Goal: Task Accomplishment & Management: Manage account settings

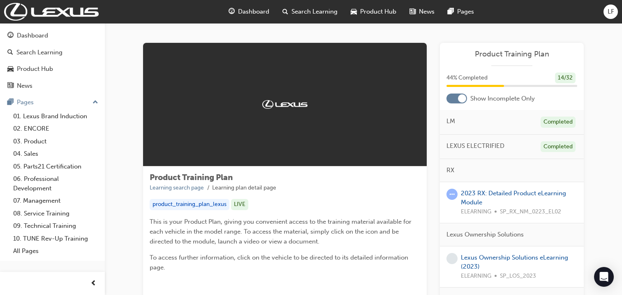
scroll to position [82, 0]
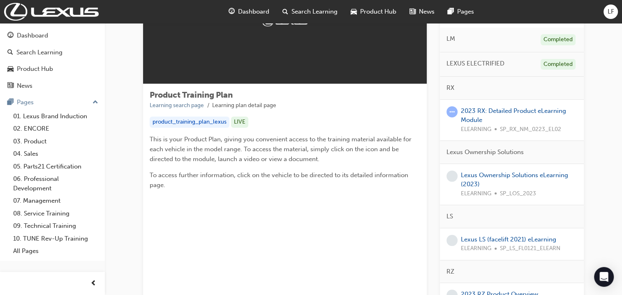
click at [613, 12] on span "LF" at bounding box center [611, 11] width 7 height 9
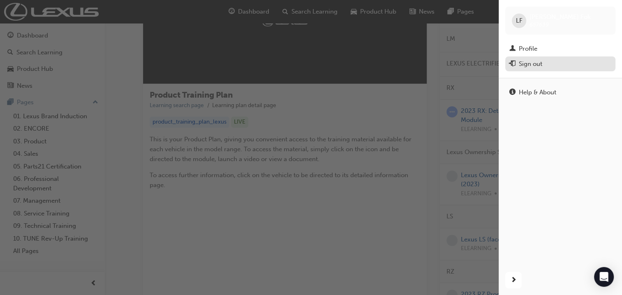
click at [534, 61] on div "Sign out" at bounding box center [530, 63] width 23 height 9
